Goal: Navigation & Orientation: Find specific page/section

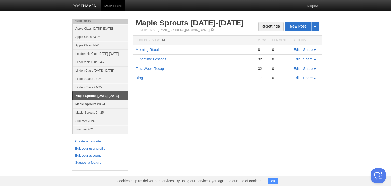
click at [93, 103] on link "Maple Sprouts 23-24" at bounding box center [100, 104] width 55 height 8
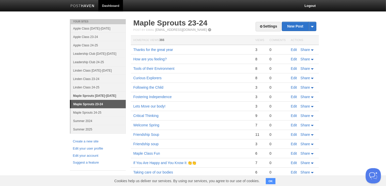
click at [111, 95] on link "Maple Sprouts [DATE]-[DATE]" at bounding box center [98, 95] width 55 height 8
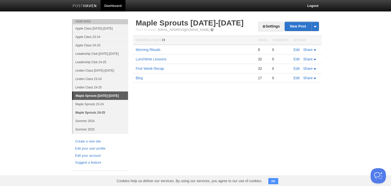
click at [105, 112] on link "Maple Sprouts 24-25" at bounding box center [100, 112] width 55 height 8
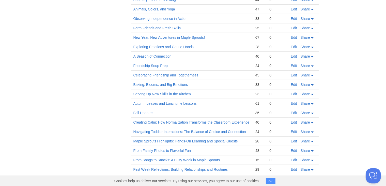
scroll to position [211, 0]
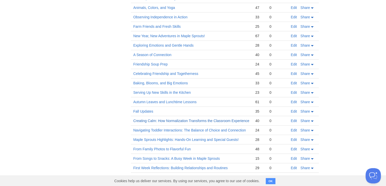
click at [213, 119] on link "Creating Calm: How Normalization Transforms the Classroom Experience" at bounding box center [192, 121] width 116 height 4
click at [224, 128] on link "Navigating Toddler Interactions: The Balance of Choice and Connection" at bounding box center [190, 130] width 113 height 4
click at [209, 138] on link "Maple Sprouts Highlights: Hands-On Learning and Special Guests!" at bounding box center [187, 139] width 106 height 4
click at [218, 166] on link "First Week Reflections: Building Relationships and Routines" at bounding box center [181, 168] width 95 height 4
click at [178, 148] on link "From Family Photos to Flavorful Fun" at bounding box center [162, 149] width 57 height 4
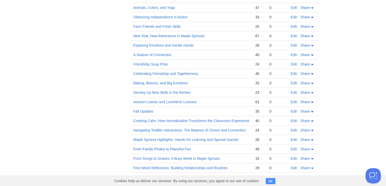
scroll to position [211, 0]
click at [180, 144] on td "From Family Photos to Flavorful Fun" at bounding box center [192, 148] width 122 height 9
click at [178, 148] on link "From Family Photos to Flavorful Fun" at bounding box center [162, 149] width 57 height 4
